Goal: Transaction & Acquisition: Purchase product/service

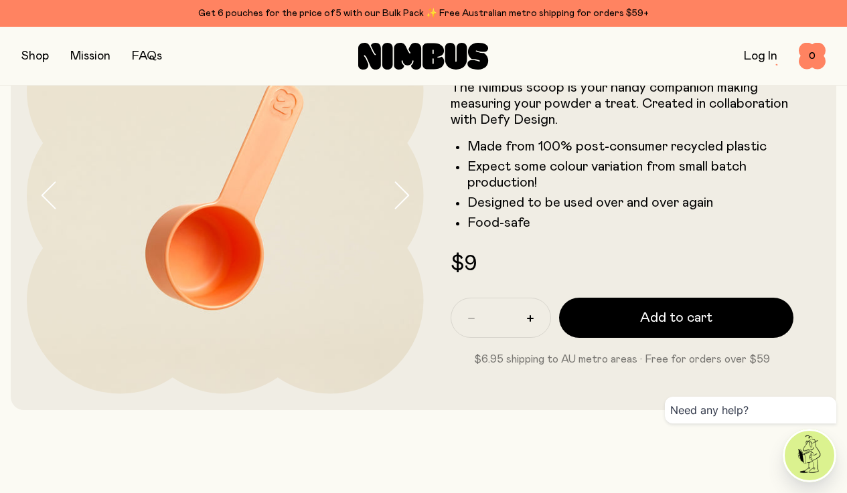
scroll to position [110, 0]
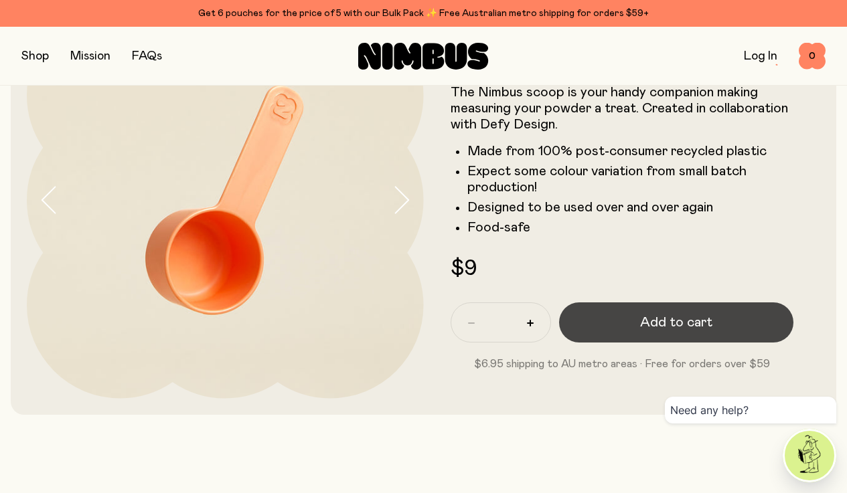
click at [655, 321] on span "Add to cart" at bounding box center [676, 322] width 72 height 19
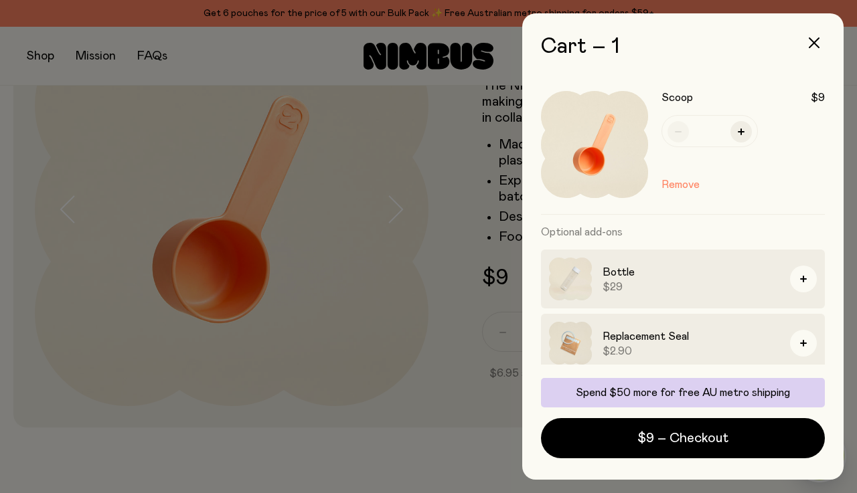
scroll to position [0, 0]
click at [815, 41] on icon "button" at bounding box center [813, 42] width 11 height 11
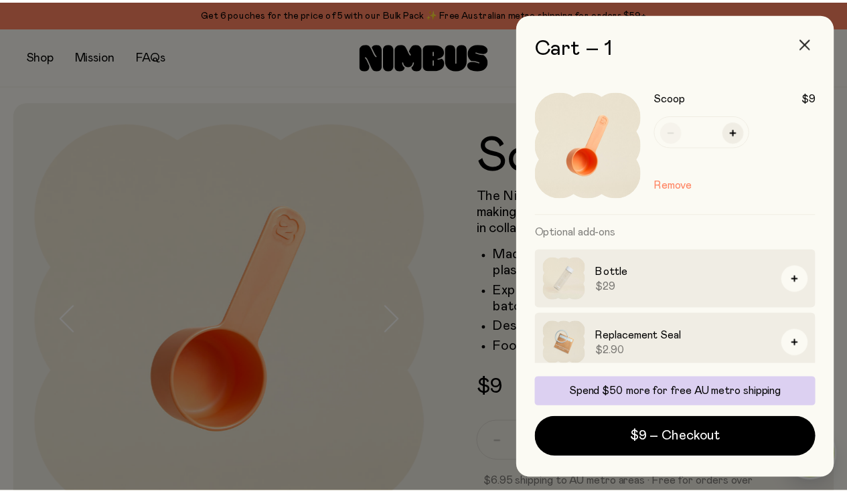
scroll to position [110, 0]
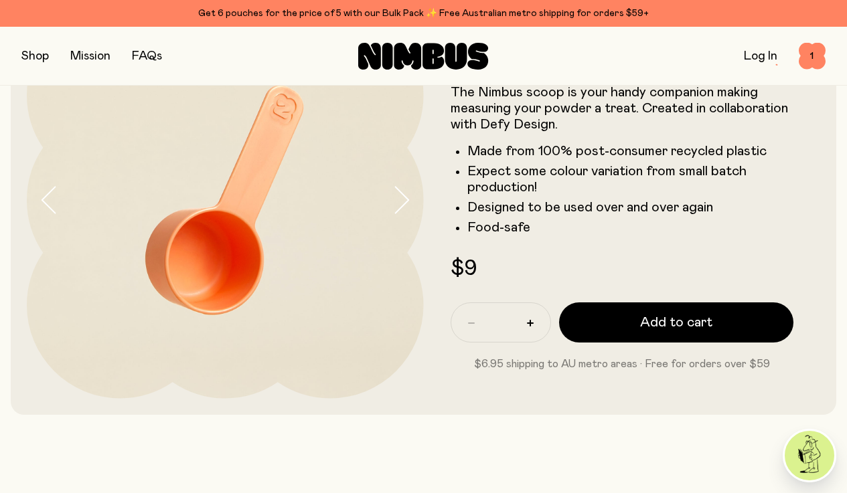
click at [31, 54] on button "button" at bounding box center [34, 56] width 27 height 19
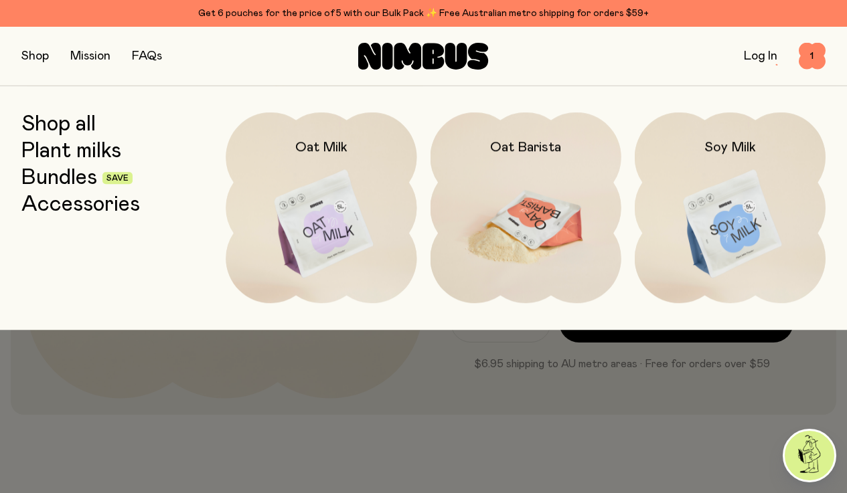
click at [525, 207] on img at bounding box center [525, 224] width 191 height 224
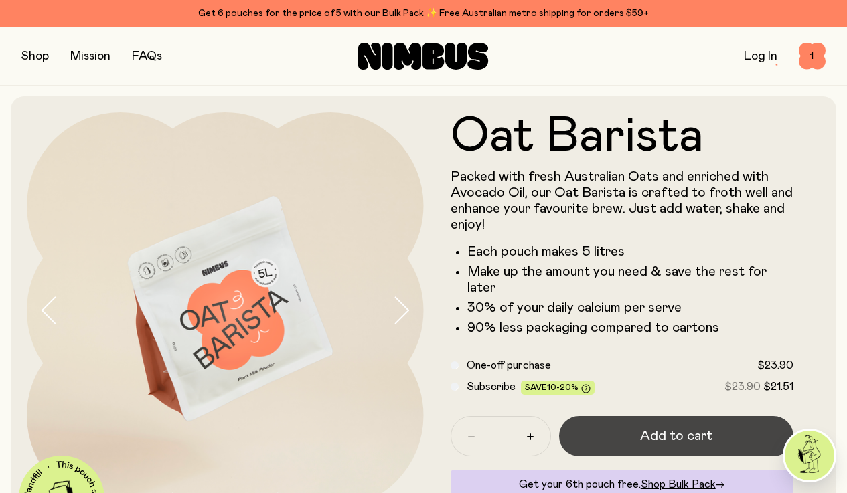
click at [670, 434] on span "Add to cart" at bounding box center [676, 436] width 72 height 19
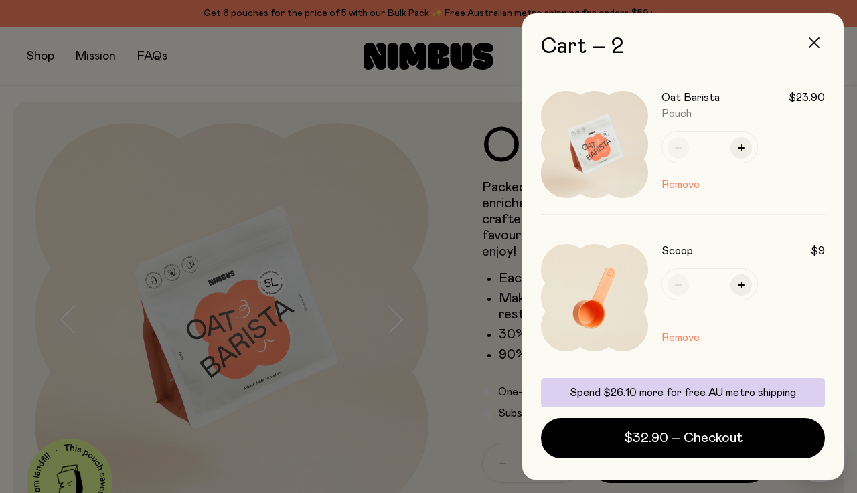
click at [813, 39] on icon "button" at bounding box center [813, 42] width 11 height 11
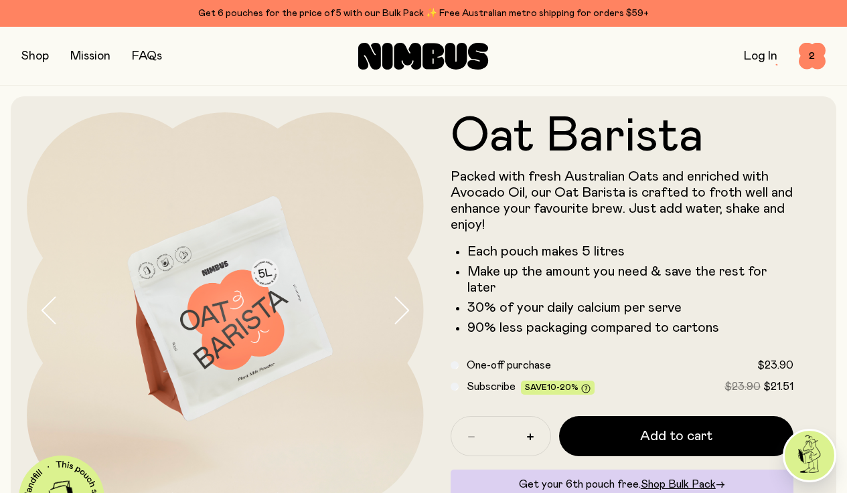
click at [31, 53] on button "button" at bounding box center [34, 56] width 27 height 19
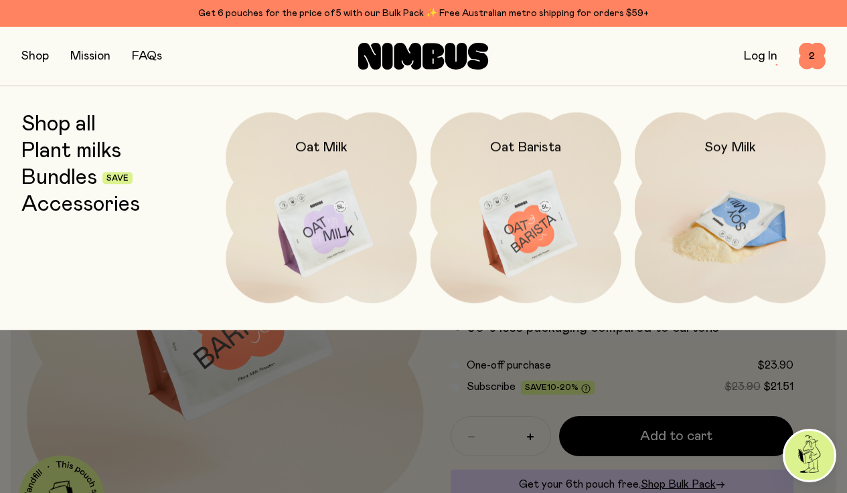
click at [727, 214] on img at bounding box center [729, 224] width 191 height 224
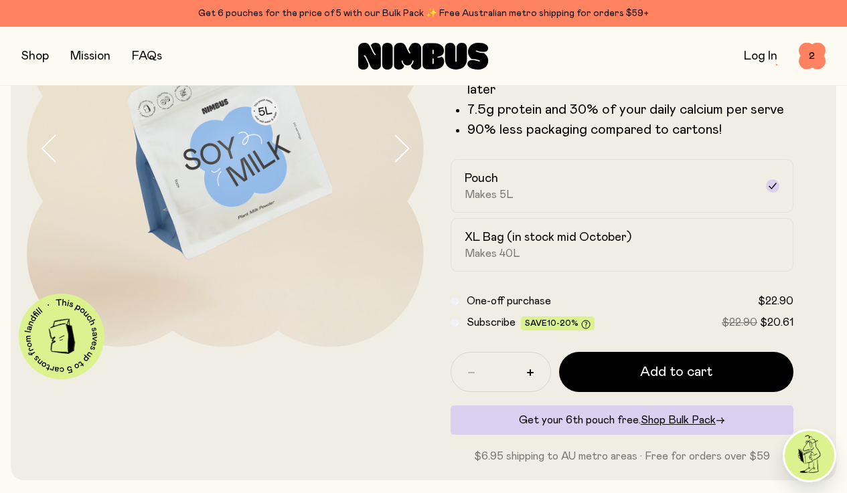
scroll to position [163, 0]
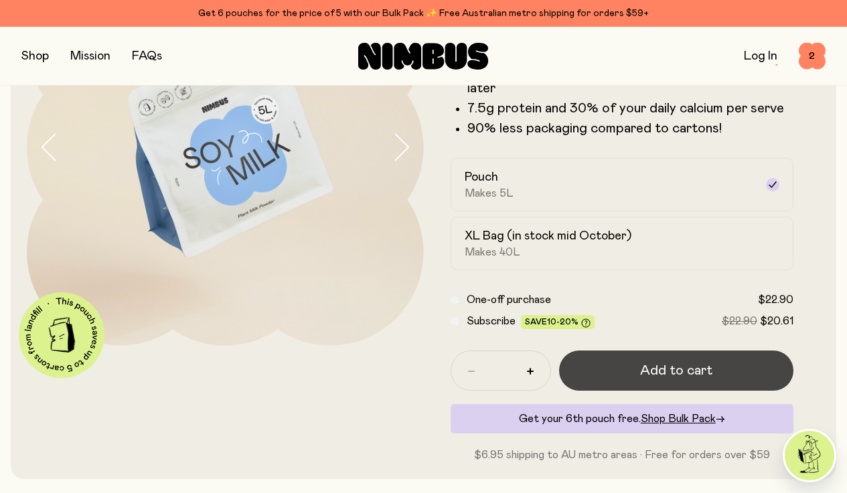
click at [677, 369] on span "Add to cart" at bounding box center [676, 370] width 72 height 19
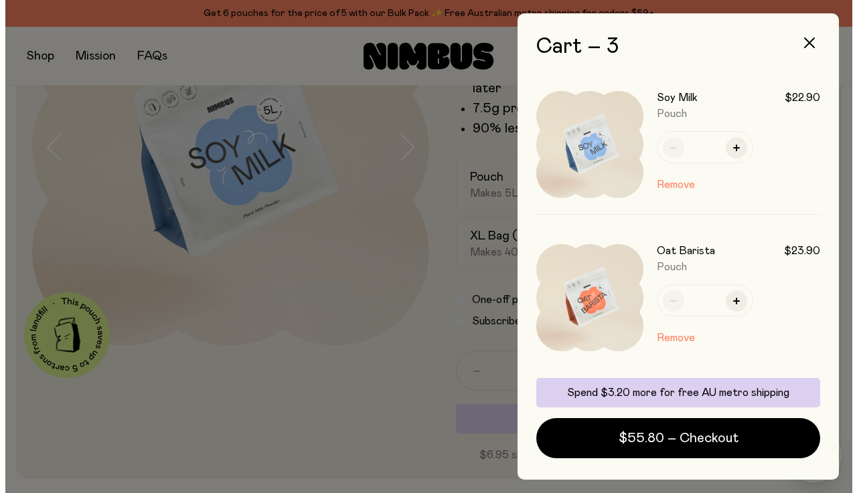
scroll to position [0, 0]
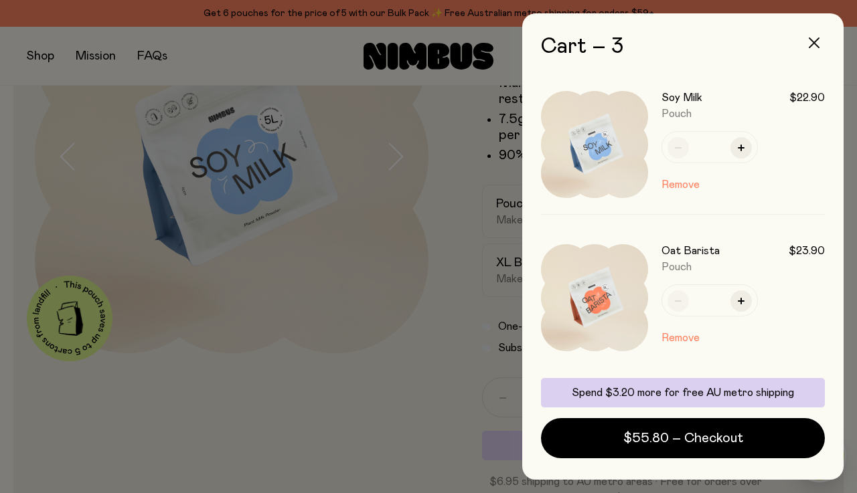
click at [812, 41] on icon "button" at bounding box center [813, 42] width 11 height 11
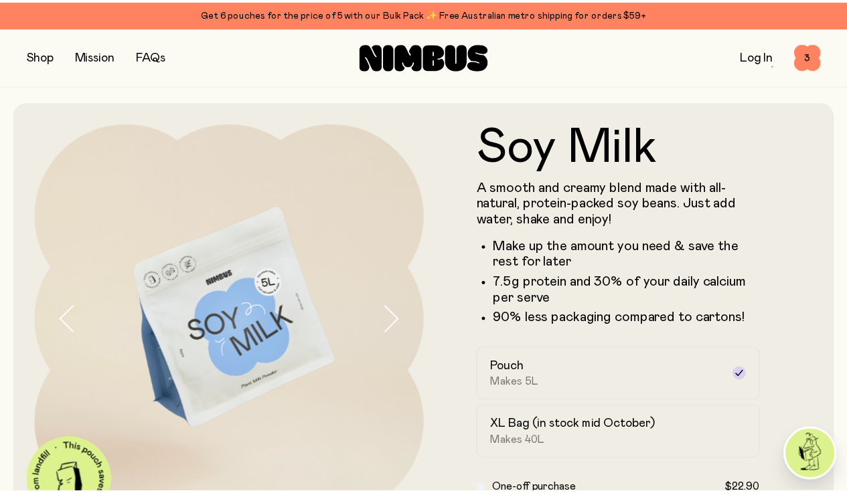
scroll to position [163, 0]
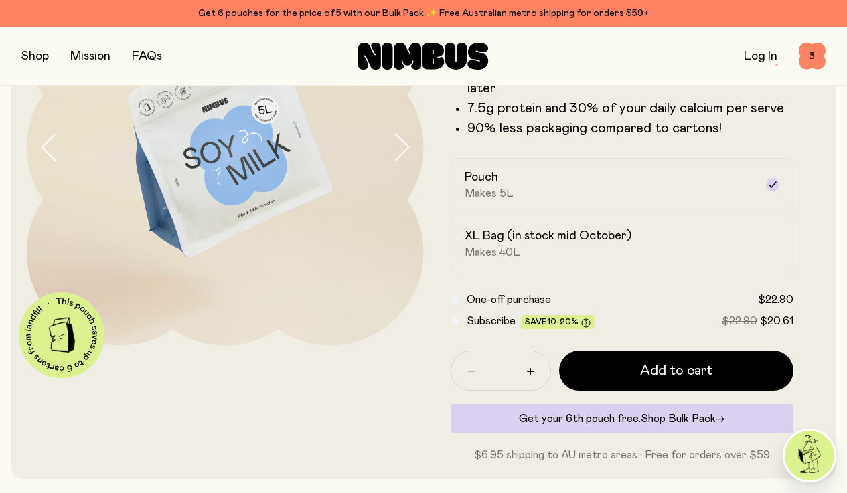
click at [40, 53] on button "button" at bounding box center [34, 56] width 27 height 19
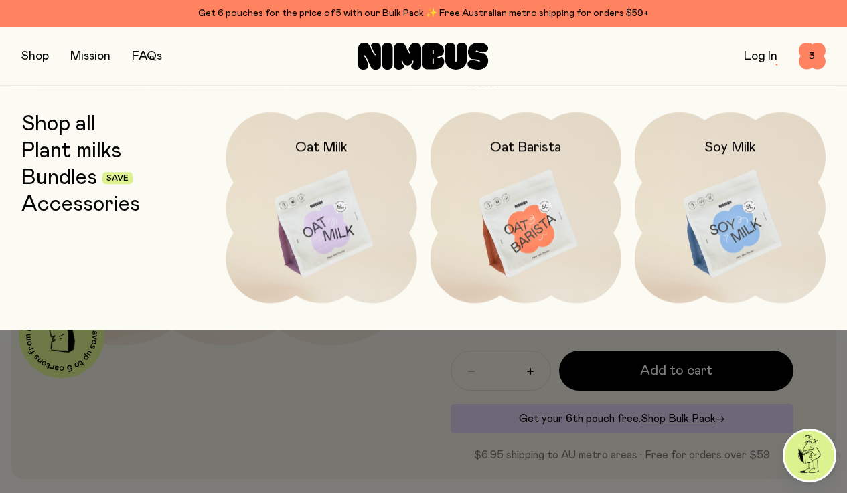
click at [60, 146] on link "Plant milks" at bounding box center [71, 151] width 100 height 24
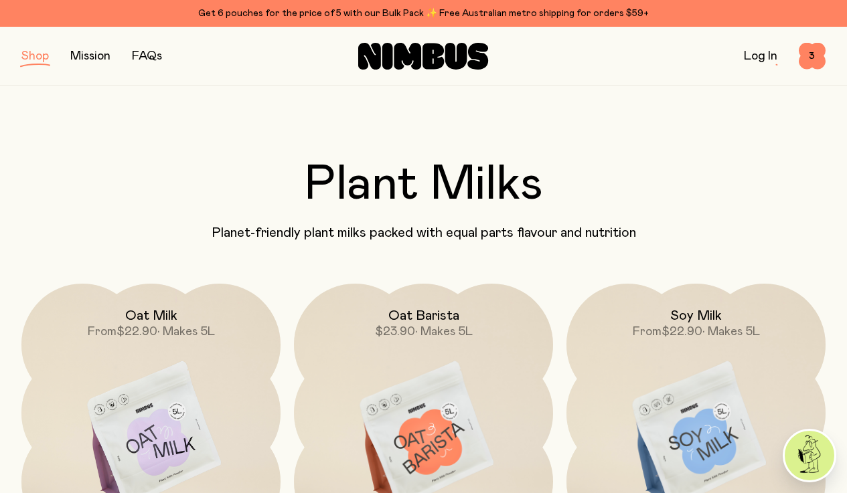
click at [34, 56] on button "button" at bounding box center [34, 56] width 27 height 19
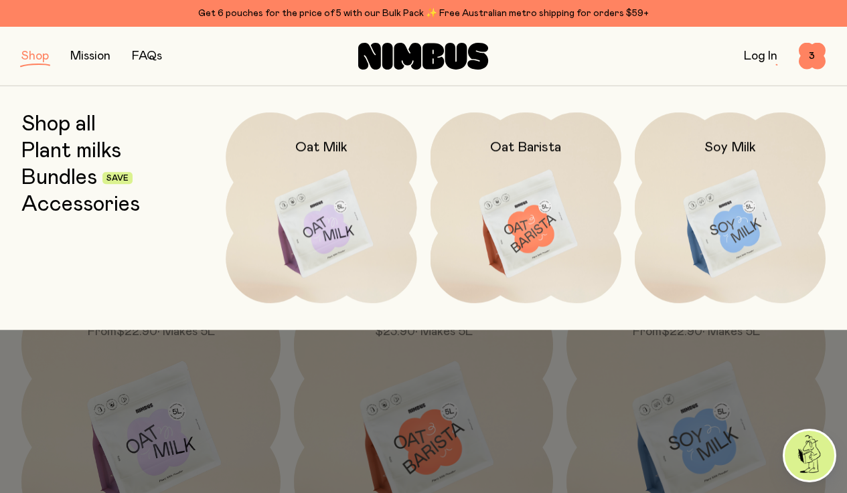
click at [58, 176] on link "Bundles" at bounding box center [59, 178] width 76 height 24
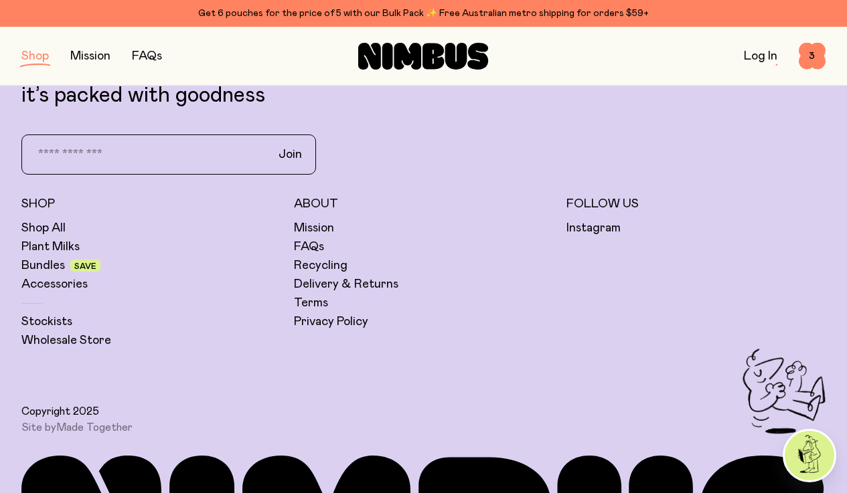
scroll to position [1189, 0]
click at [311, 244] on link "FAQs" at bounding box center [309, 247] width 30 height 16
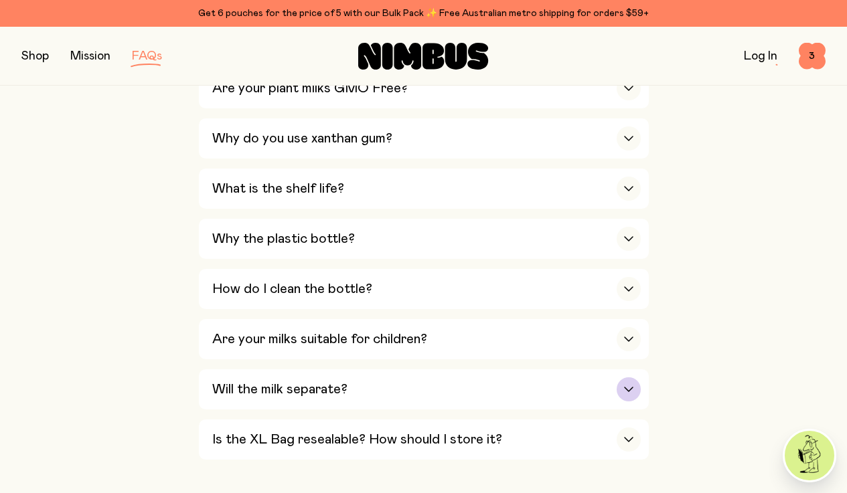
scroll to position [1041, 0]
click at [629, 227] on div "button" at bounding box center [628, 239] width 24 height 24
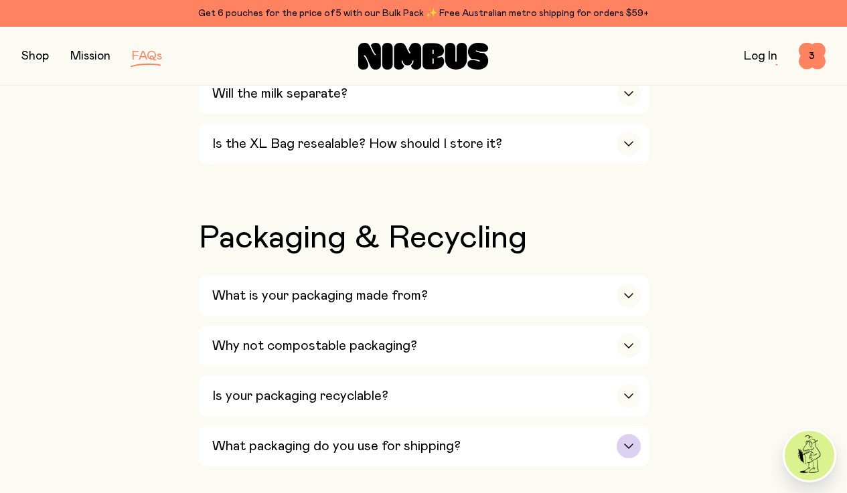
scroll to position [1687, 0]
click at [627, 294] on icon "button" at bounding box center [628, 296] width 11 height 5
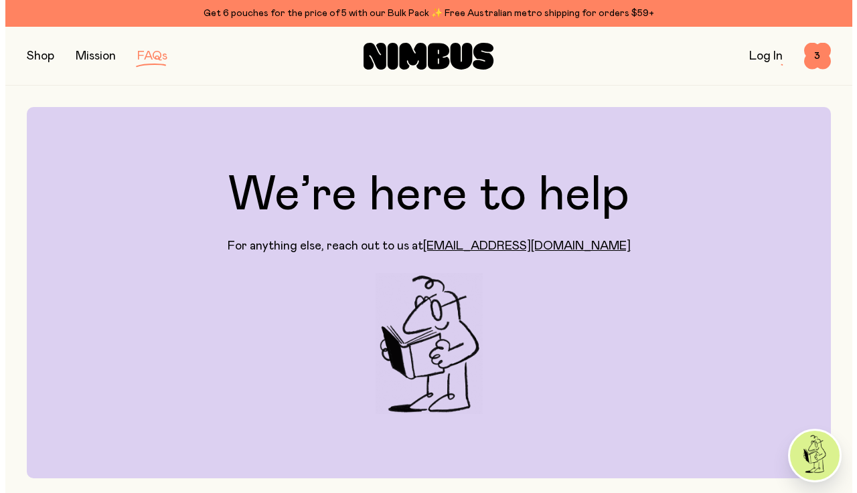
scroll to position [0, 0]
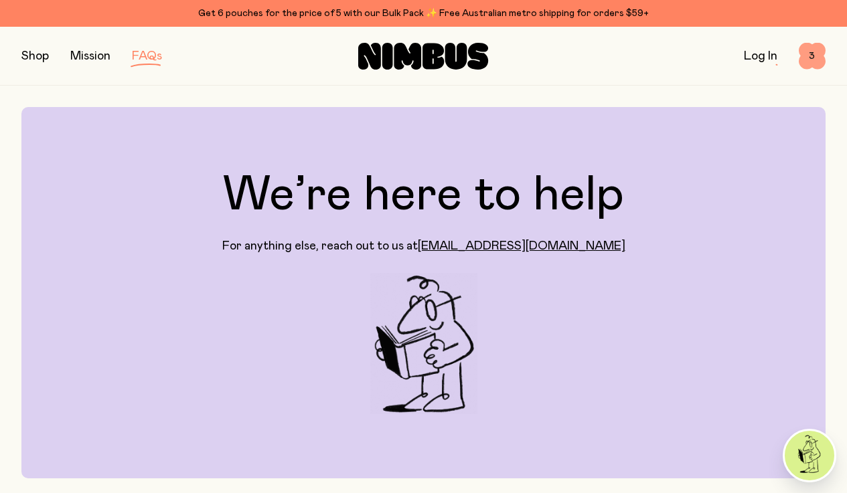
click at [813, 52] on span "3" at bounding box center [811, 56] width 27 height 27
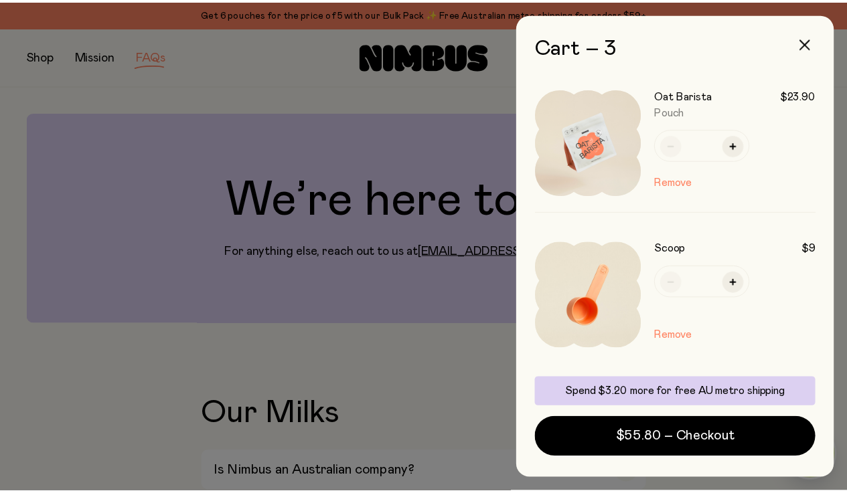
scroll to position [154, 0]
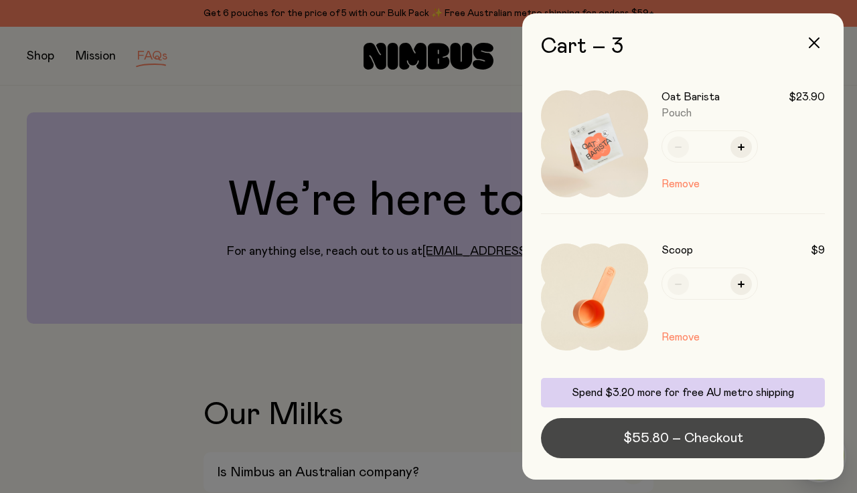
click at [708, 438] on span "$55.80 – Checkout" at bounding box center [683, 438] width 120 height 19
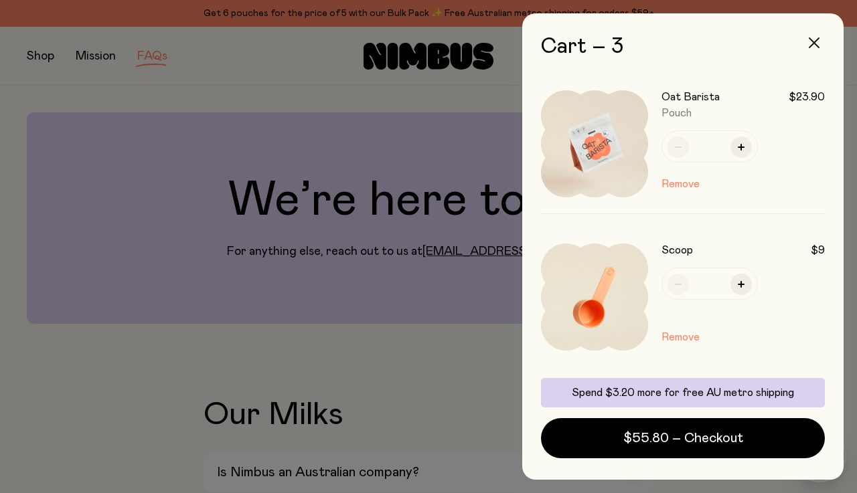
click at [814, 39] on icon "button" at bounding box center [813, 42] width 11 height 11
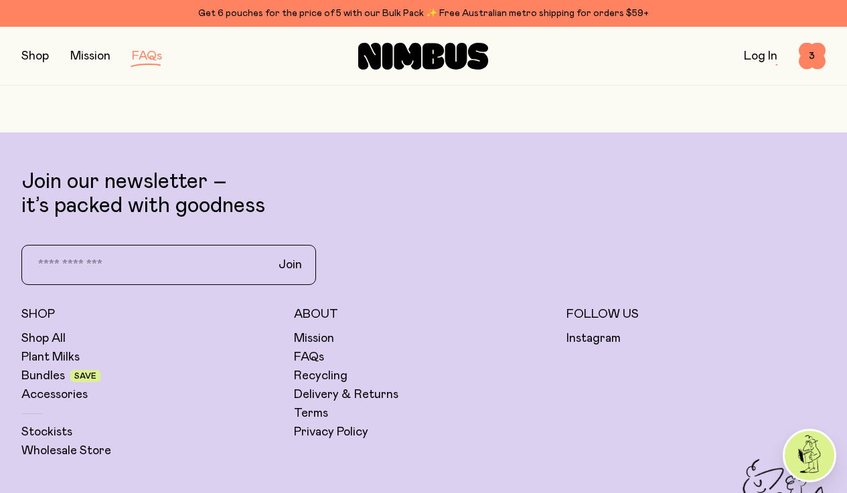
scroll to position [3346, 0]
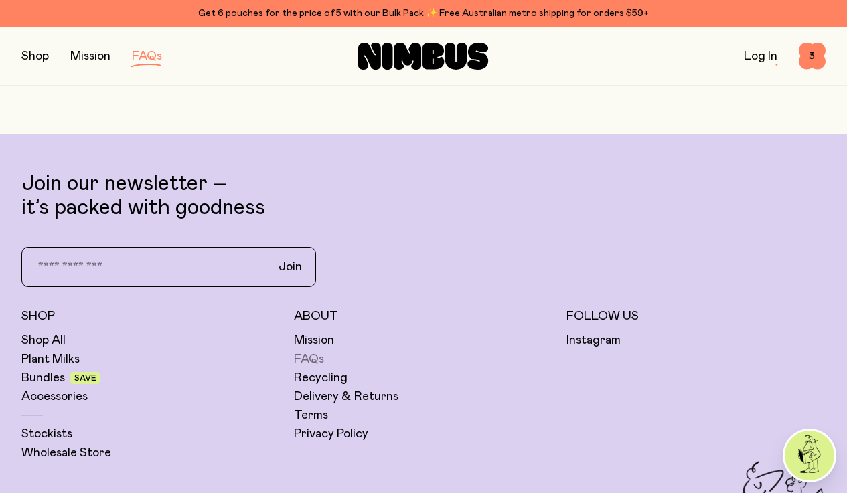
click at [311, 351] on link "FAQs" at bounding box center [309, 359] width 30 height 16
click at [308, 351] on link "FAQs" at bounding box center [309, 359] width 30 height 16
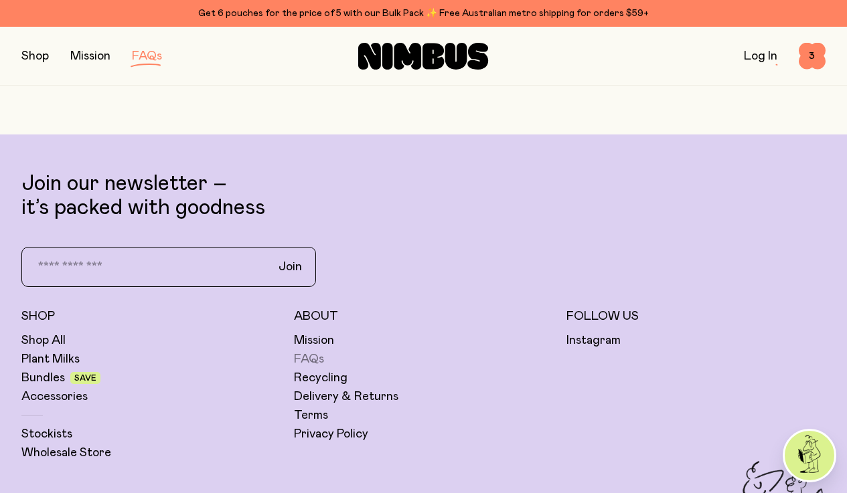
click at [309, 351] on link "FAQs" at bounding box center [309, 359] width 30 height 16
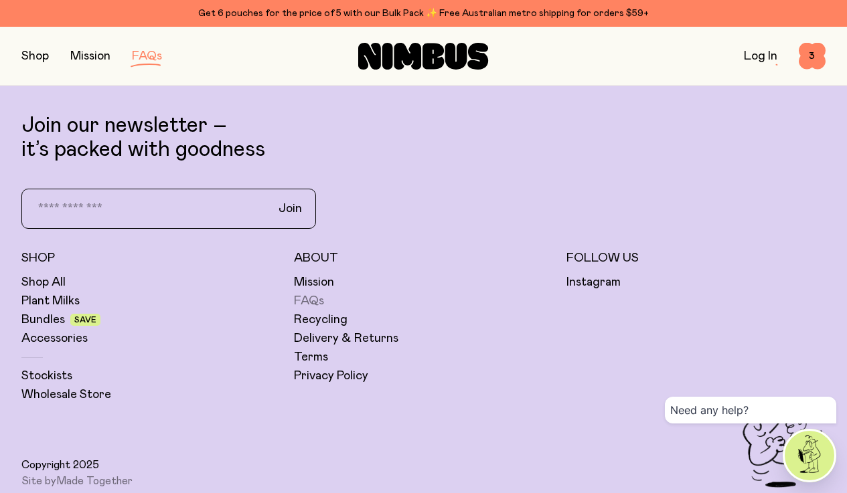
scroll to position [2814, 0]
click at [310, 293] on link "FAQs" at bounding box center [309, 301] width 30 height 16
click at [677, 412] on div "Need any help?" at bounding box center [750, 410] width 171 height 27
click at [760, 404] on div "Need any help?" at bounding box center [750, 410] width 171 height 27
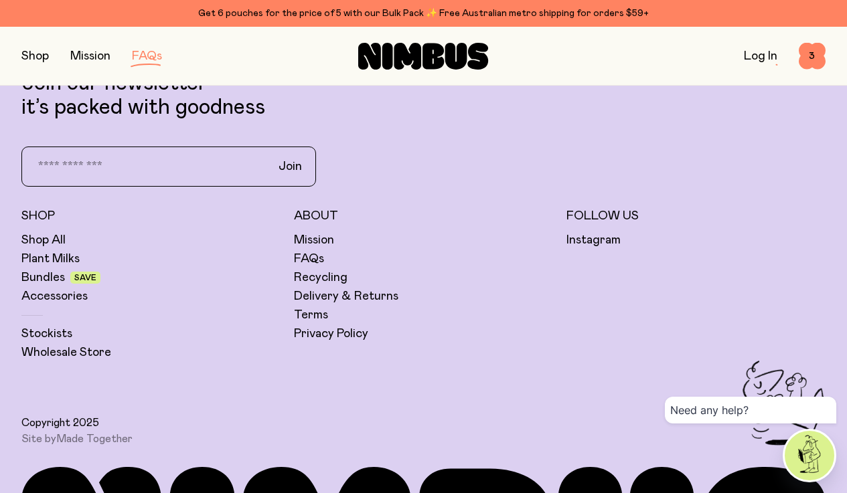
scroll to position [2841, 0]
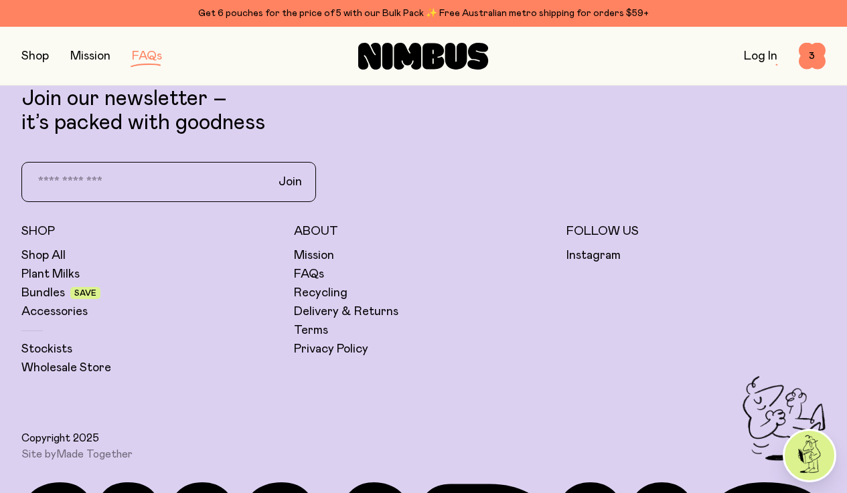
click at [809, 455] on img at bounding box center [809, 456] width 50 height 50
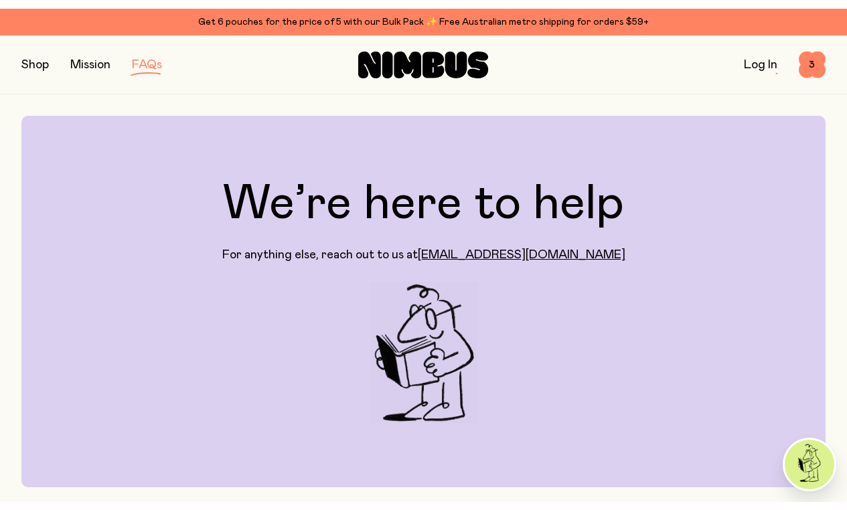
scroll to position [0, 0]
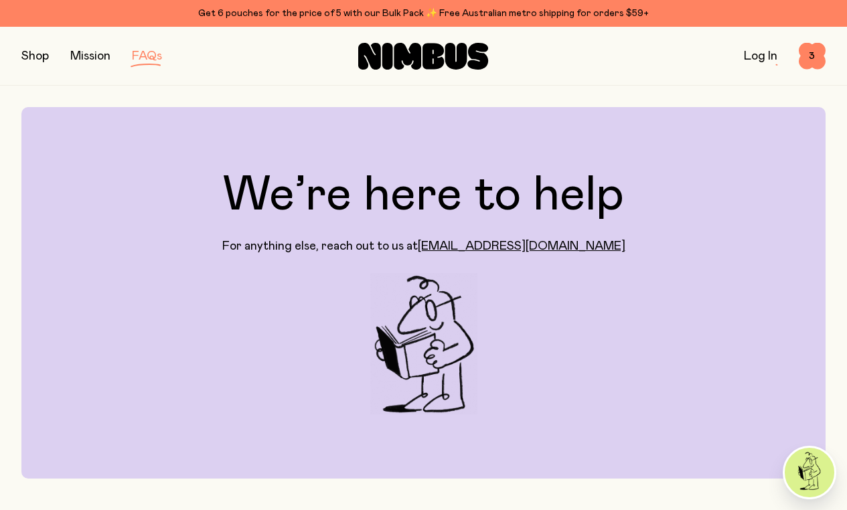
click at [319, 19] on div "Get 6 pouches for the price of 5 with our Bulk Pack ✨ Free Australian metro shi…" at bounding box center [423, 13] width 804 height 16
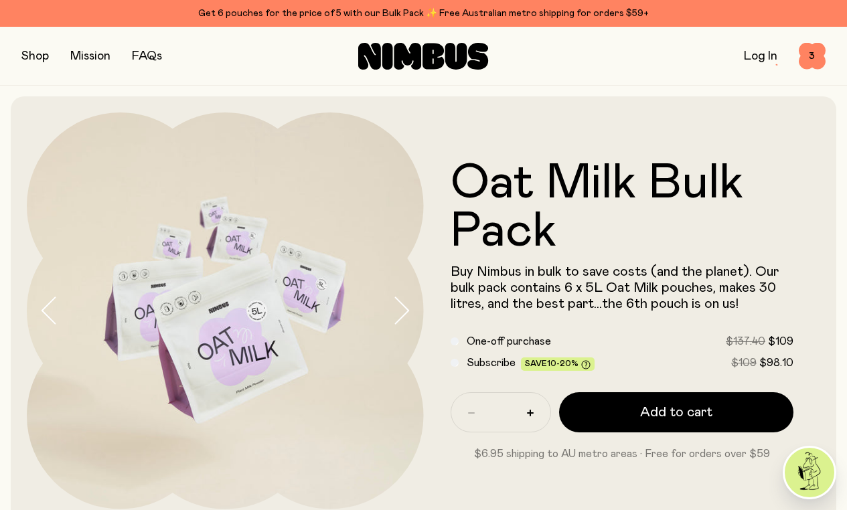
click at [33, 56] on button "button" at bounding box center [34, 56] width 27 height 19
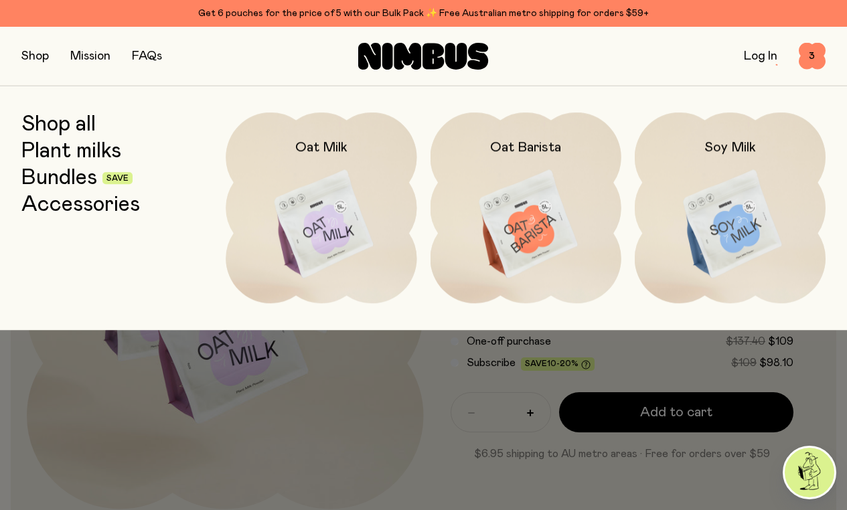
scroll to position [3, 0]
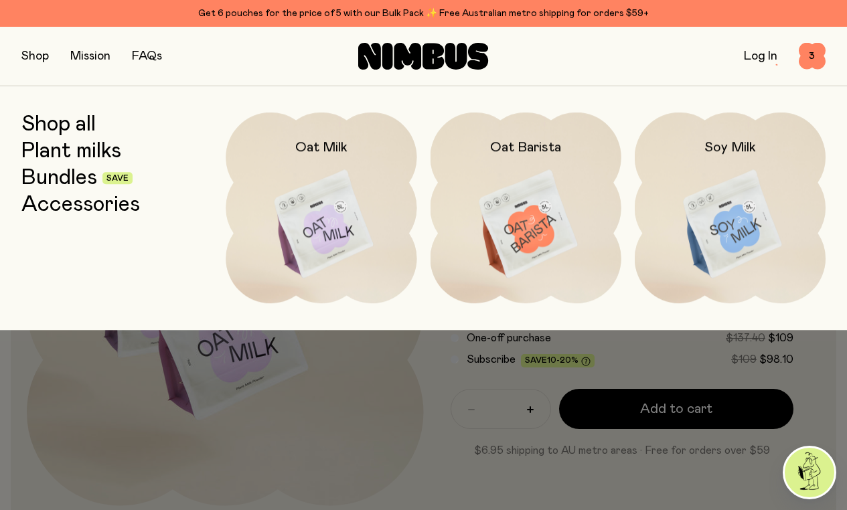
click at [88, 199] on link "Accessories" at bounding box center [80, 205] width 118 height 24
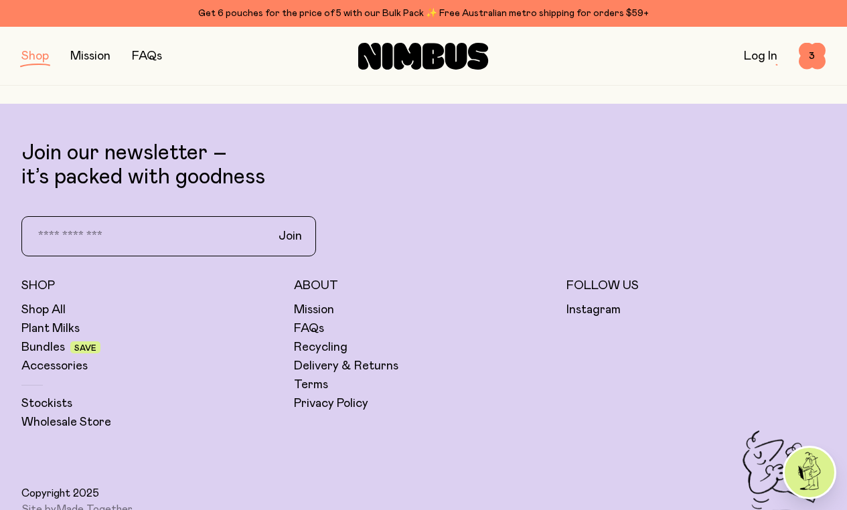
scroll to position [517, 0]
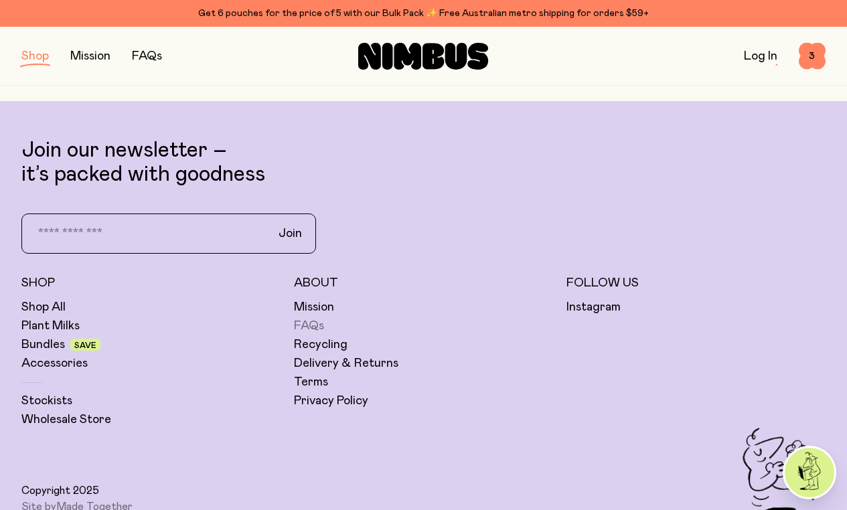
click at [309, 323] on link "FAQs" at bounding box center [309, 326] width 30 height 16
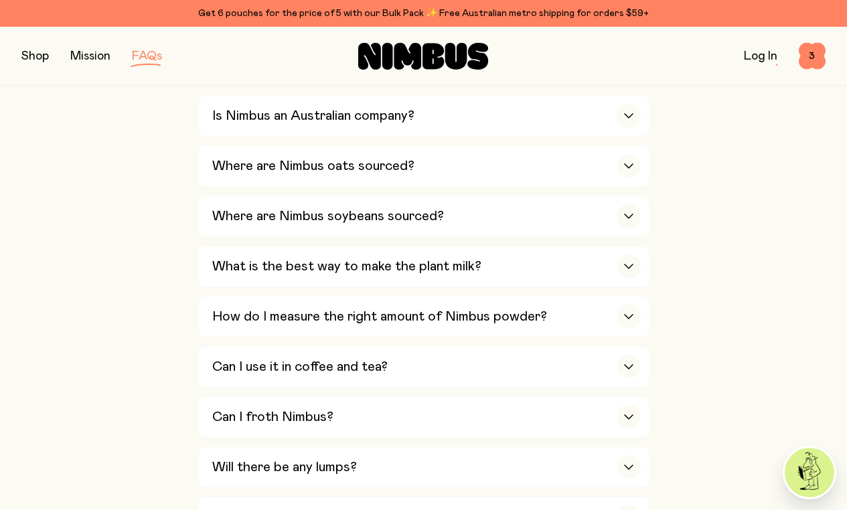
scroll to position [514, 0]
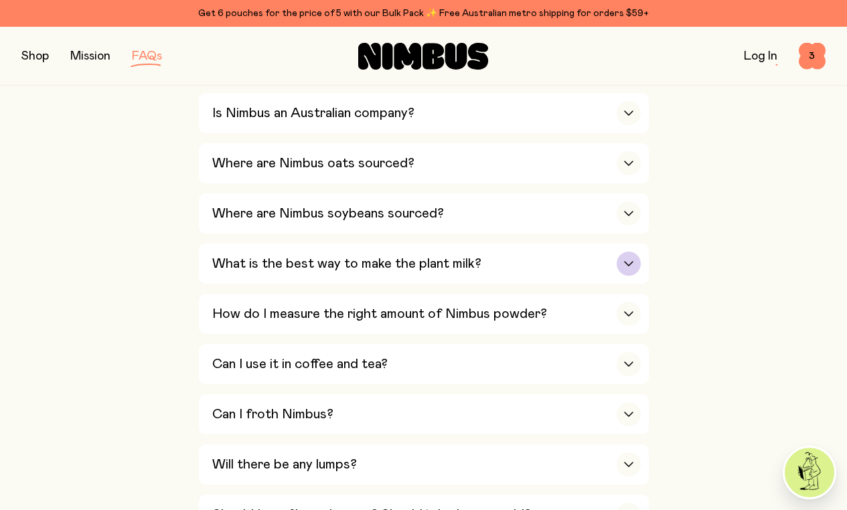
click at [624, 262] on icon "button" at bounding box center [628, 264] width 8 height 4
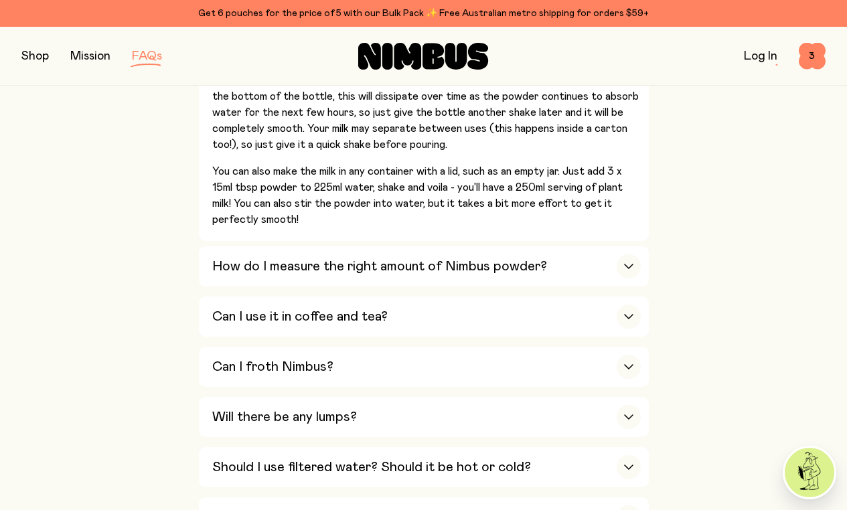
scroll to position [798, 0]
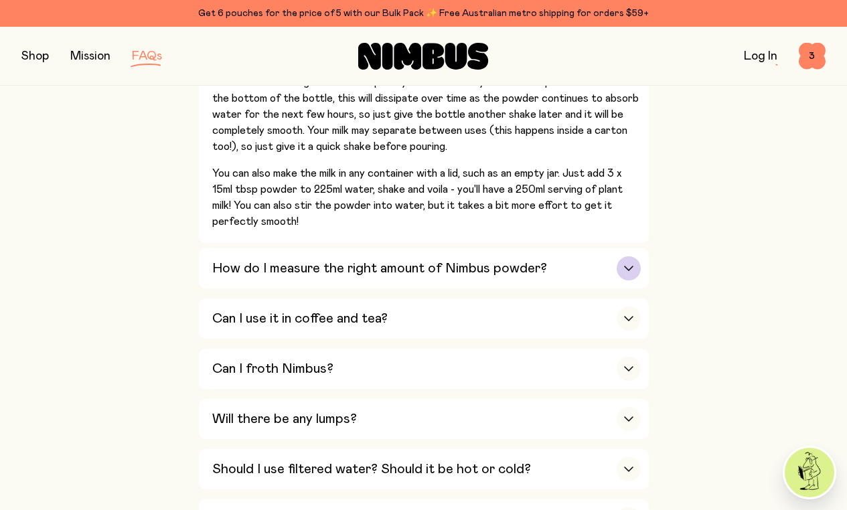
click at [628, 256] on div "button" at bounding box center [628, 268] width 24 height 24
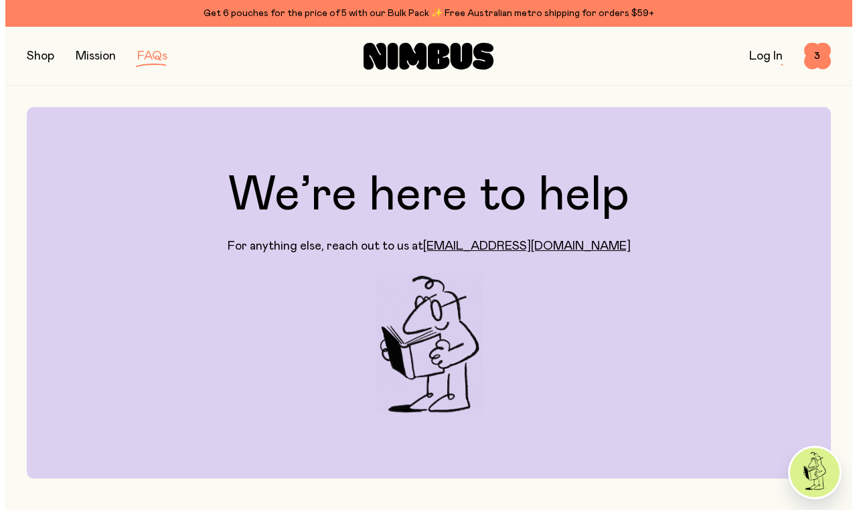
scroll to position [0, 0]
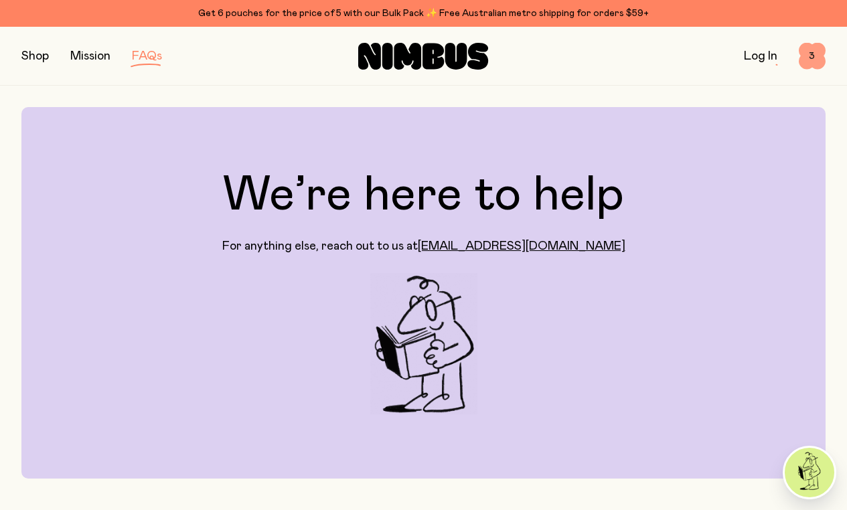
click at [808, 56] on span "3" at bounding box center [811, 56] width 27 height 27
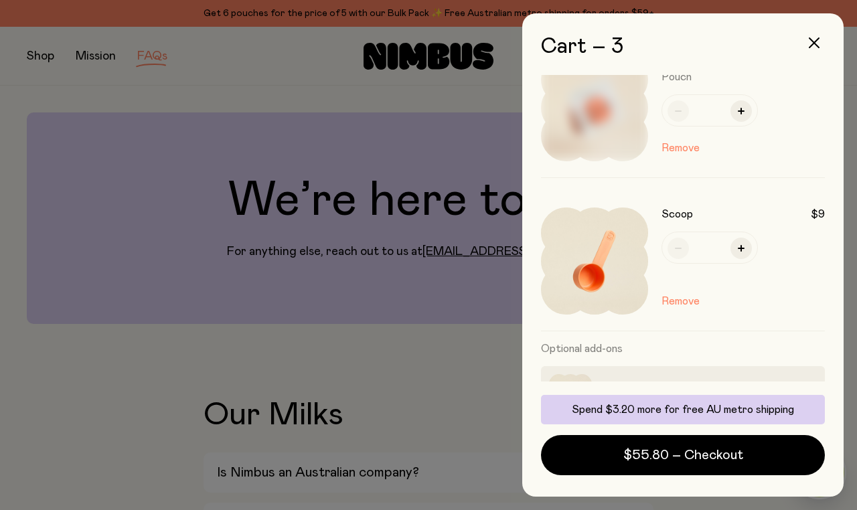
scroll to position [189, 0]
click at [673, 300] on button "Remove" at bounding box center [680, 302] width 38 height 16
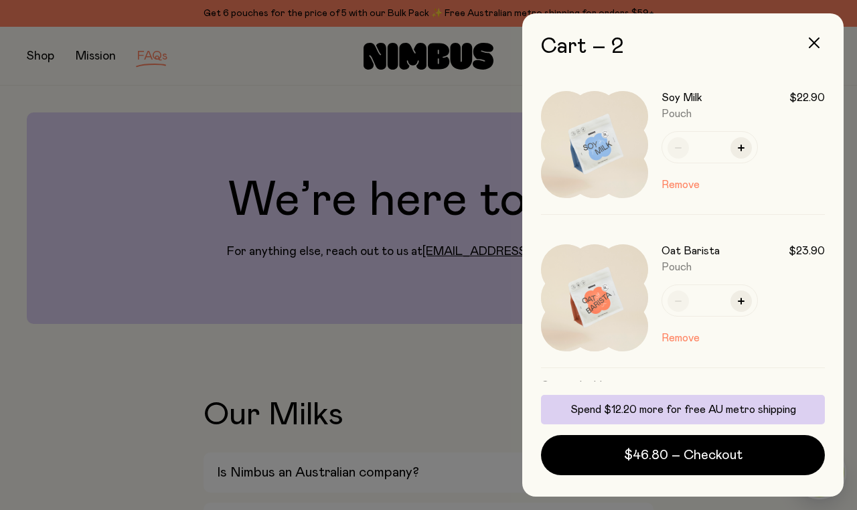
scroll to position [0, 0]
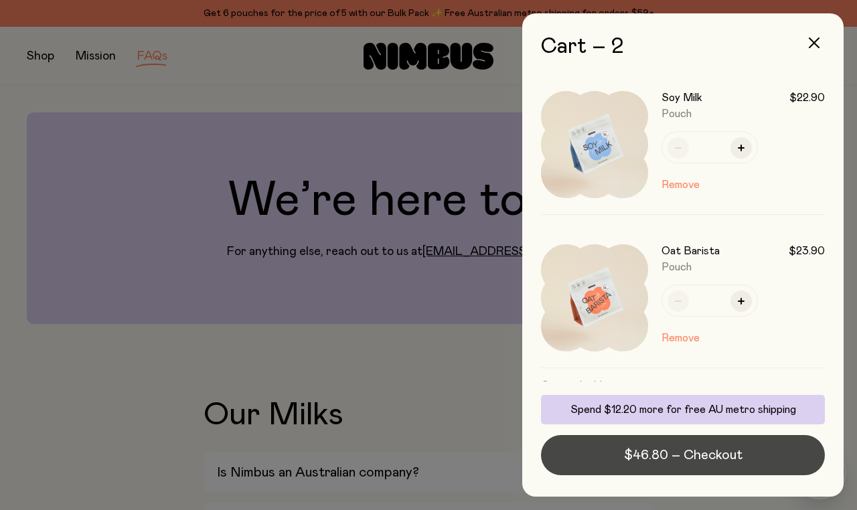
click at [659, 446] on span "$46.80 – Checkout" at bounding box center [683, 455] width 118 height 19
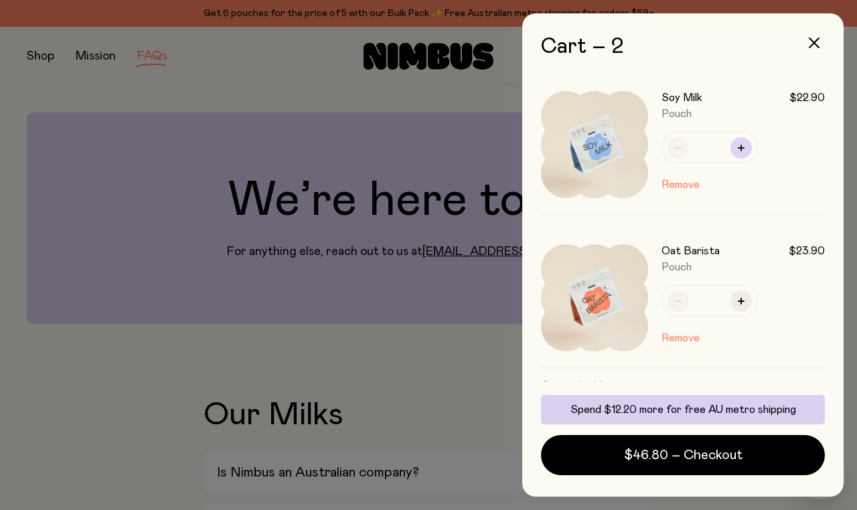
click at [740, 149] on icon "button" at bounding box center [741, 148] width 7 height 7
type input "*"
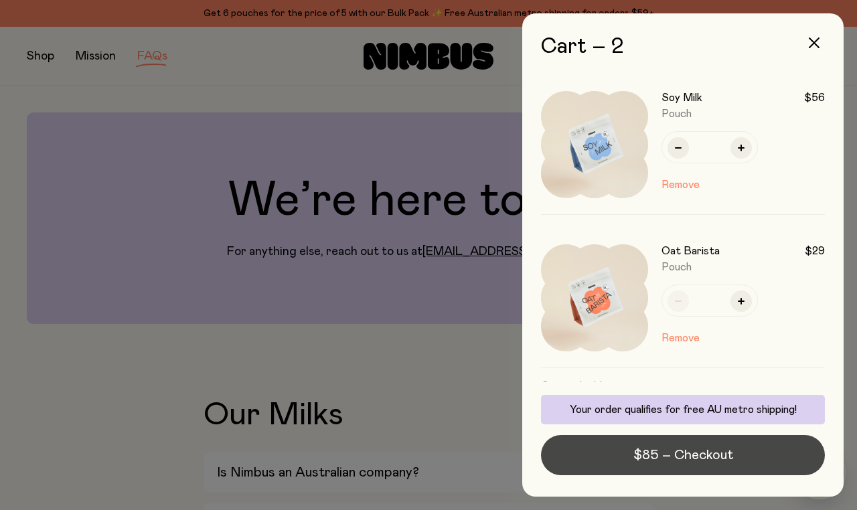
click at [687, 454] on span "$85 – Checkout" at bounding box center [683, 455] width 100 height 19
